Goal: Information Seeking & Learning: Check status

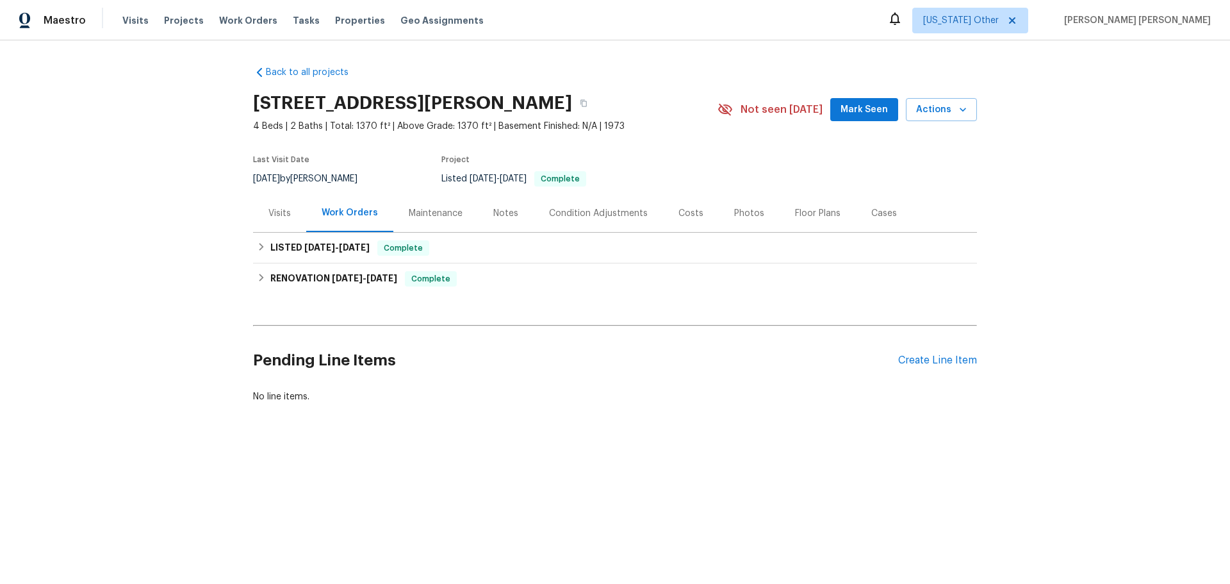
click at [433, 207] on div "Maintenance" at bounding box center [436, 213] width 54 height 13
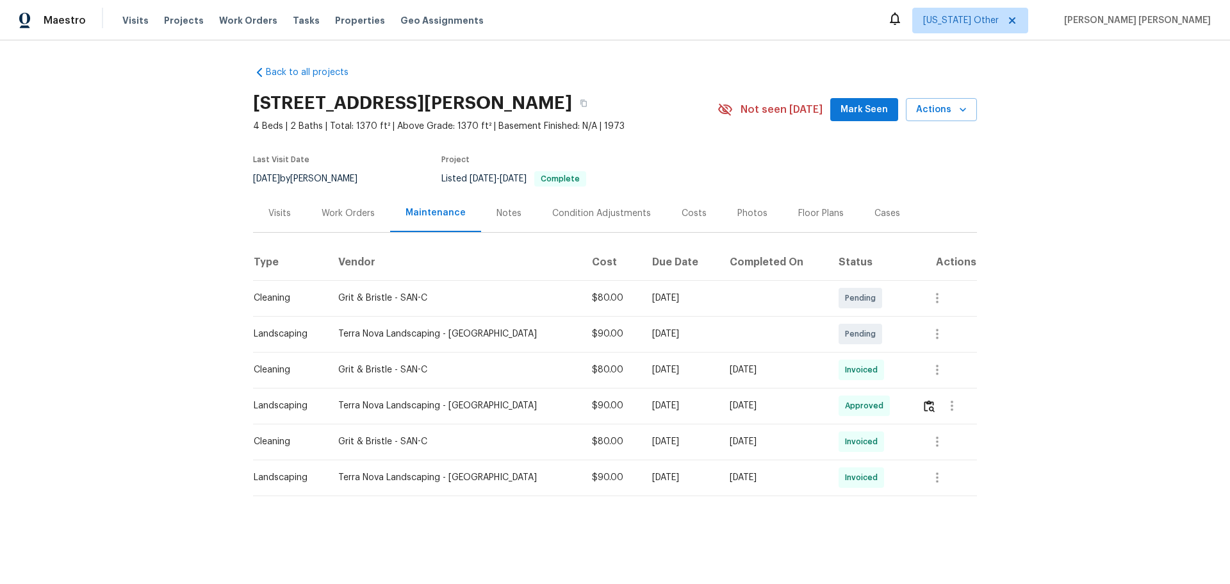
click at [508, 214] on div "Notes" at bounding box center [509, 213] width 25 height 13
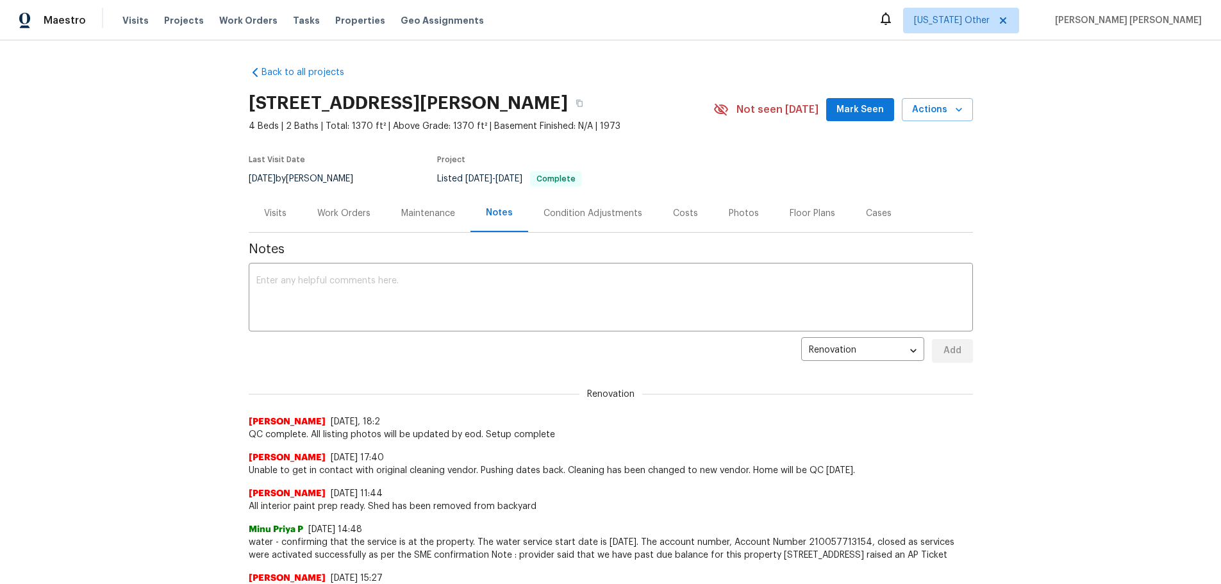
click at [361, 213] on div "Work Orders" at bounding box center [343, 213] width 53 height 13
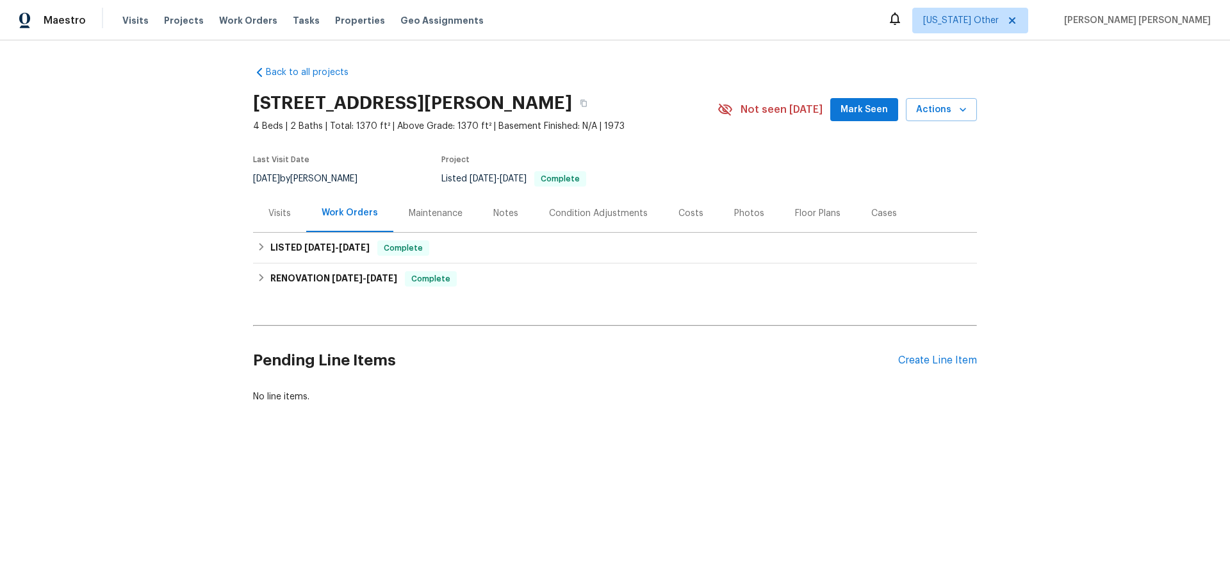
click at [268, 214] on div "Visits" at bounding box center [279, 213] width 22 height 13
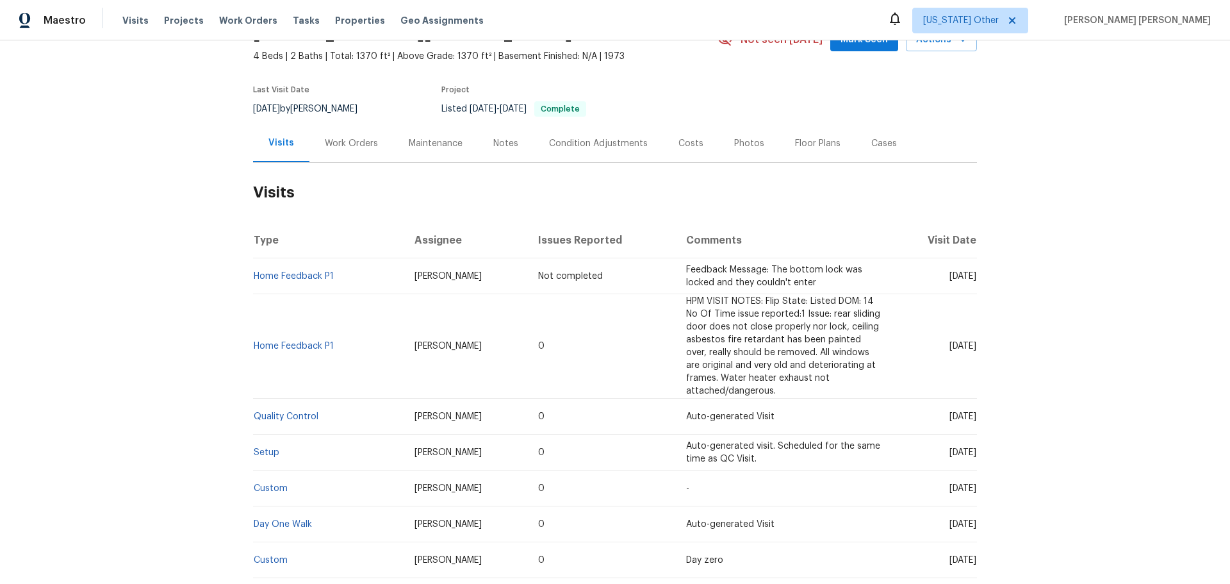
scroll to position [69, 0]
click at [784, 326] on span "HPM VISIT NOTES: Flip State: Listed DOM: 14 No Of Time issue reported:1 Issue: …" at bounding box center [783, 347] width 194 height 99
drag, startPoint x: 693, startPoint y: 339, endPoint x: 749, endPoint y: 365, distance: 61.9
click at [748, 365] on span "HPM VISIT NOTES: Flip State: Listed DOM: 14 No Of Time issue reported:1 Issue: …" at bounding box center [783, 347] width 194 height 99
drag, startPoint x: 714, startPoint y: 325, endPoint x: 747, endPoint y: 354, distance: 43.5
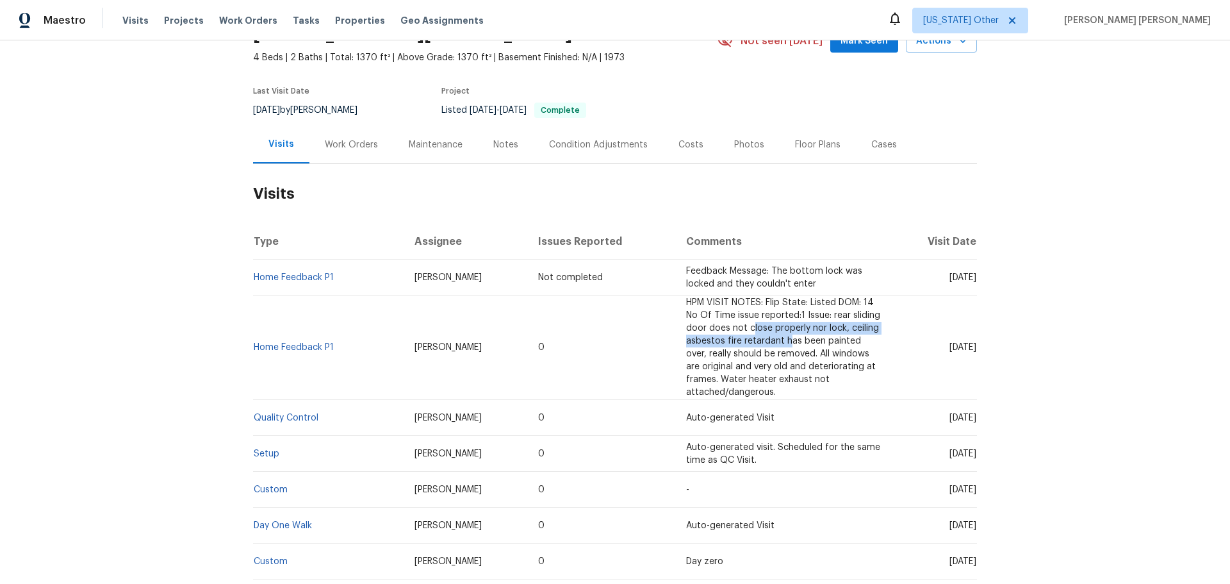
click at [748, 348] on td "HPM VISIT NOTES: Flip State: Listed DOM: 14 No Of Time issue reported:1 Issue: …" at bounding box center [784, 347] width 217 height 104
